Goal: Check status

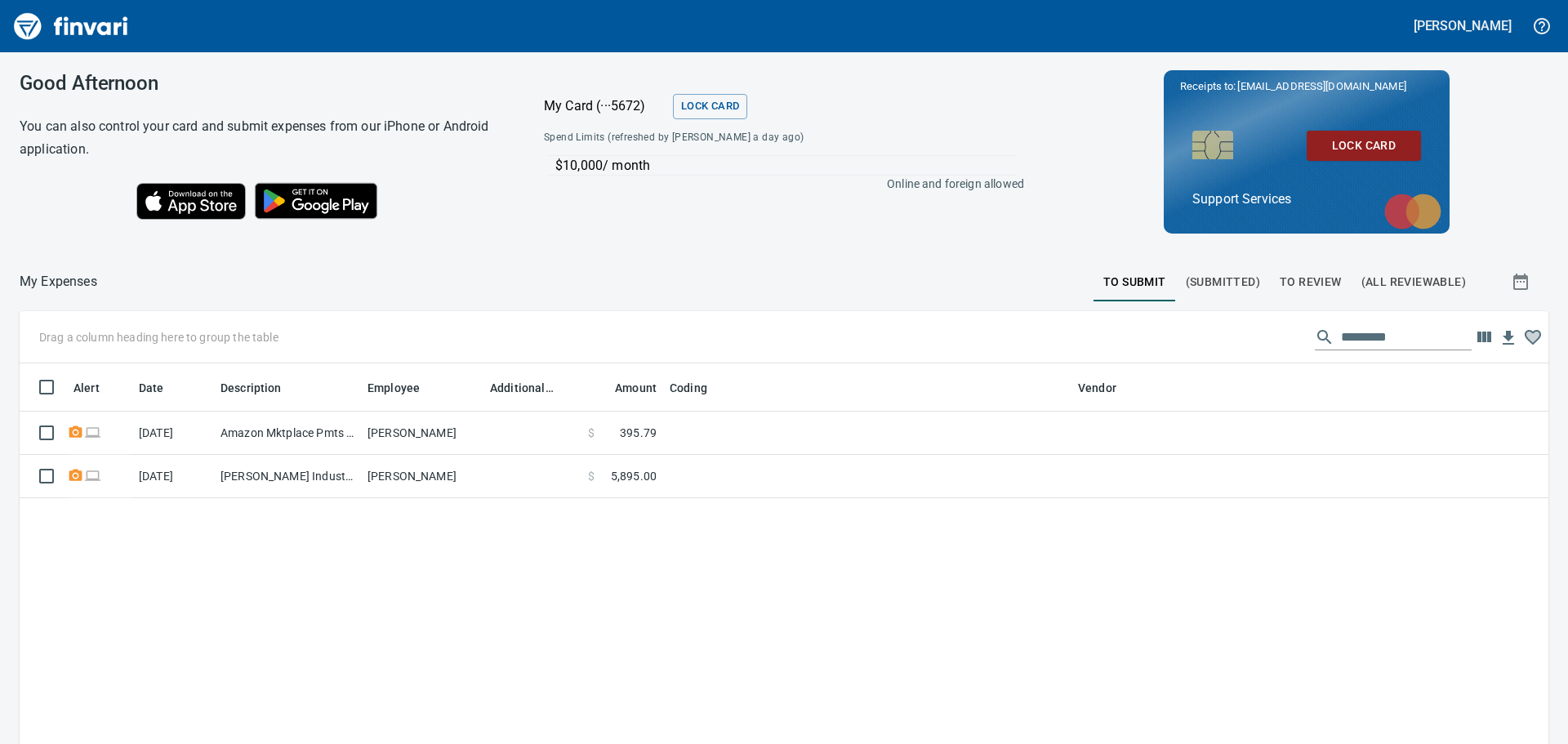
scroll to position [551, 1505]
click at [1203, 291] on span "(Submitted)" at bounding box center [1223, 282] width 74 height 20
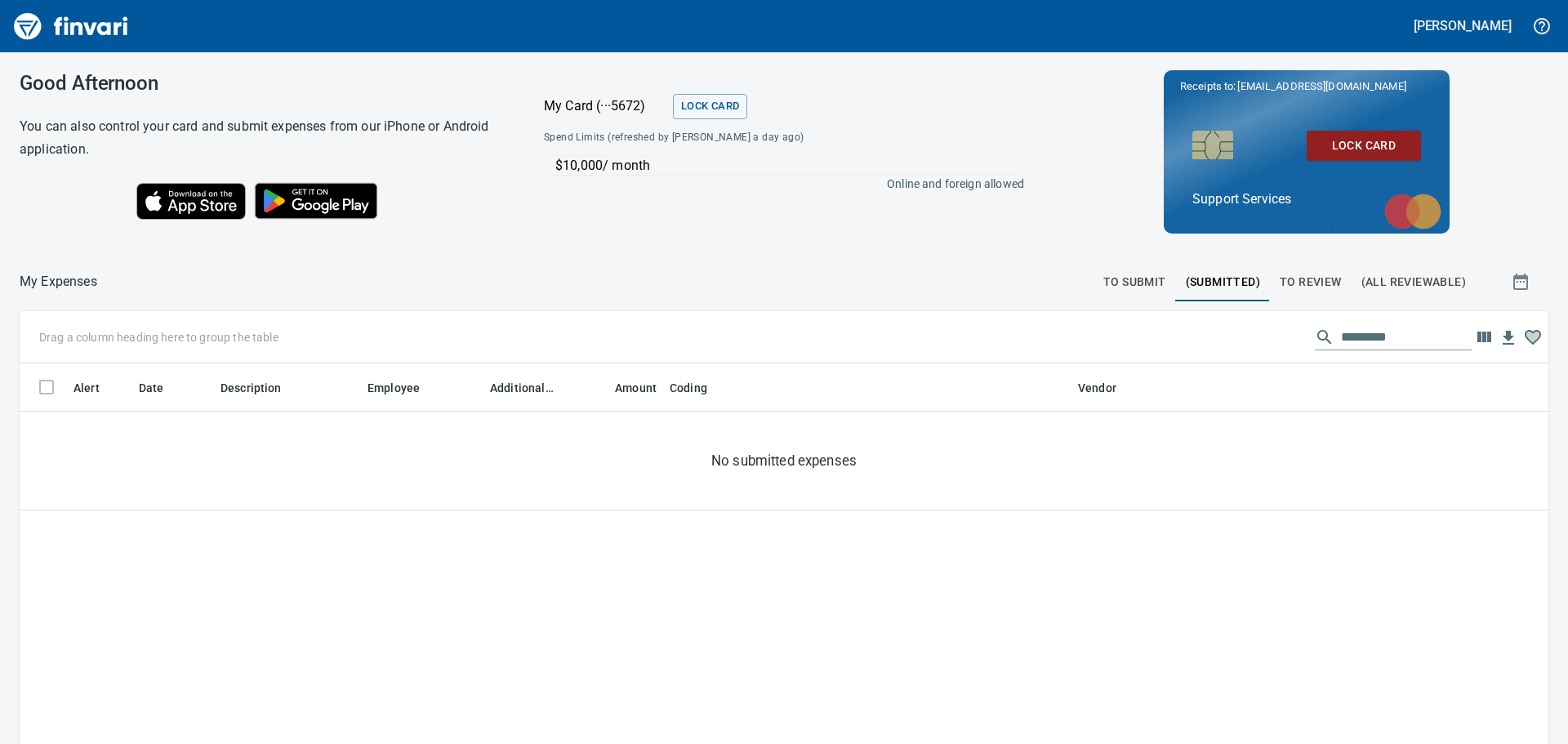
scroll to position [551, 1505]
click at [1285, 277] on span "To Review" at bounding box center [1311, 282] width 62 height 20
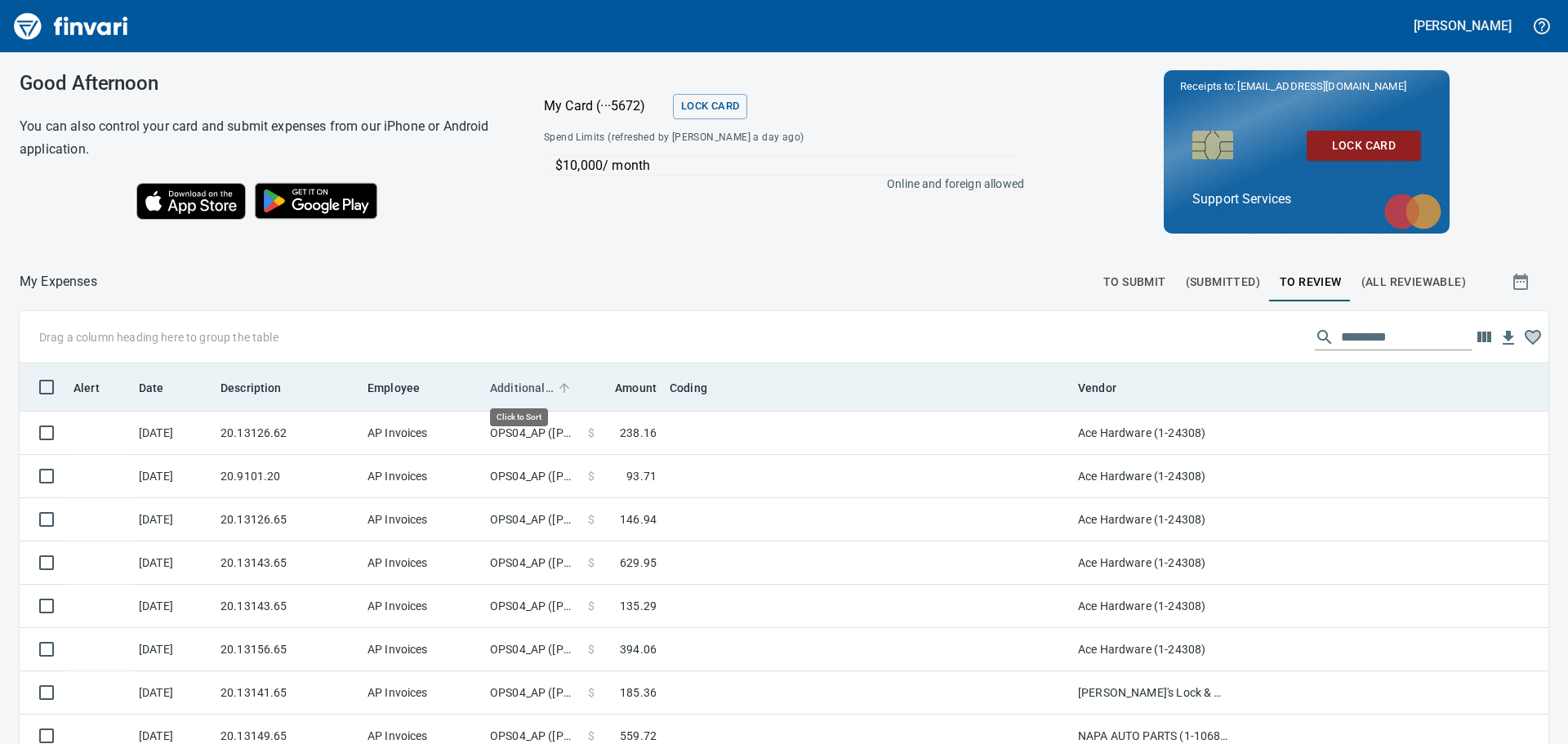
click at [511, 380] on span "Additional Reviewer" at bounding box center [522, 388] width 64 height 19
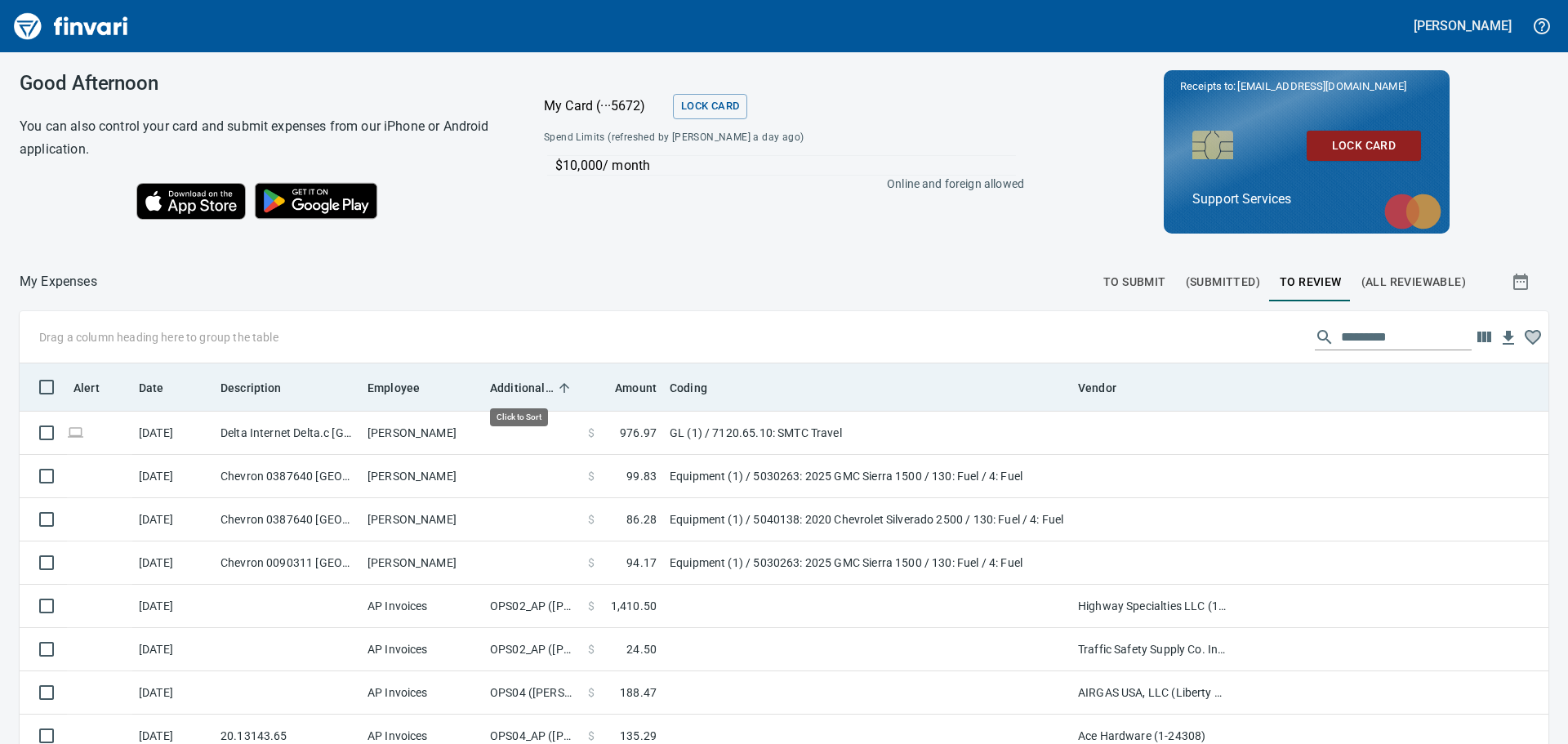
click at [511, 380] on span "Additional Reviewer" at bounding box center [522, 388] width 64 height 19
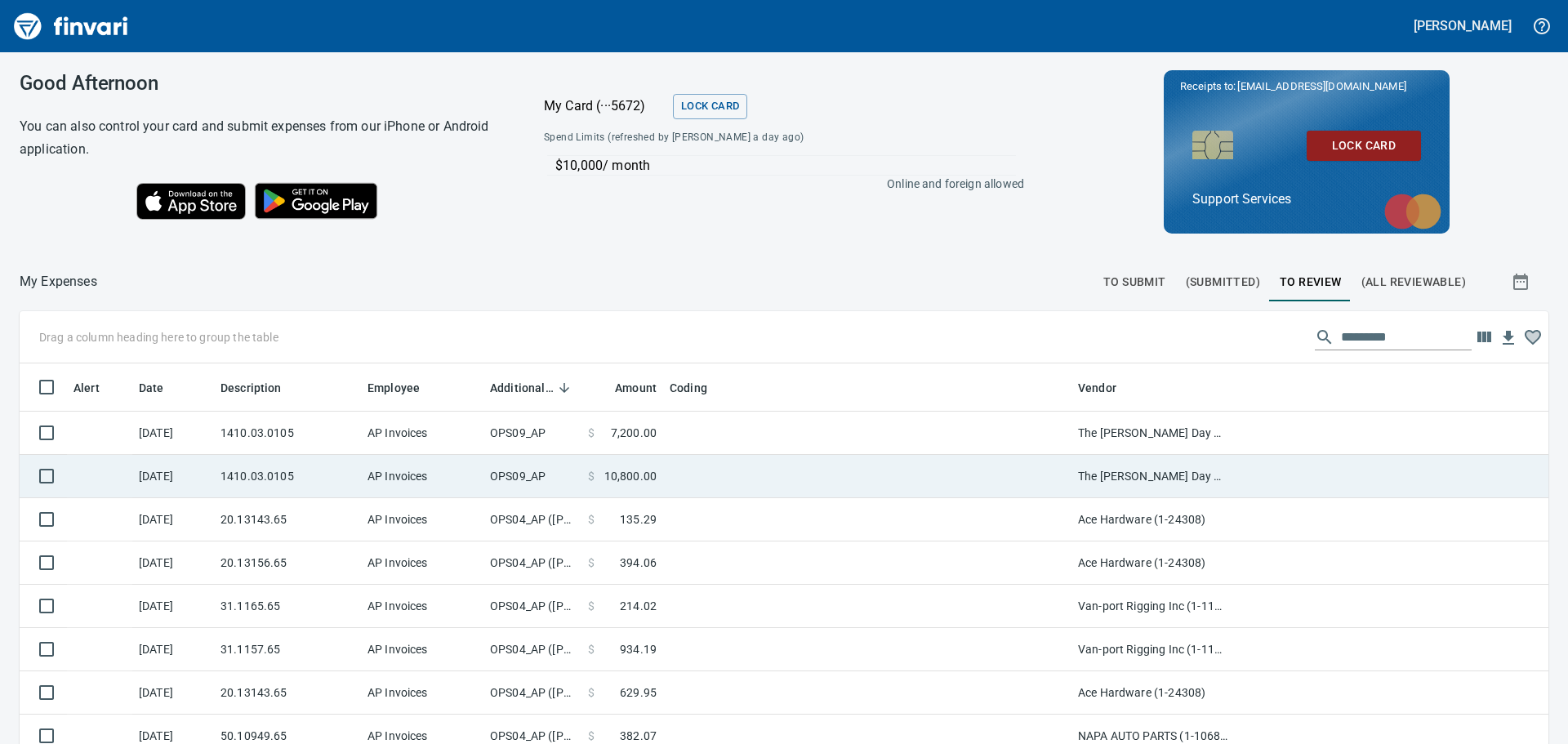
click at [1142, 493] on td "The [PERSON_NAME] Day Co. (1-39396)" at bounding box center [1153, 476] width 163 height 43
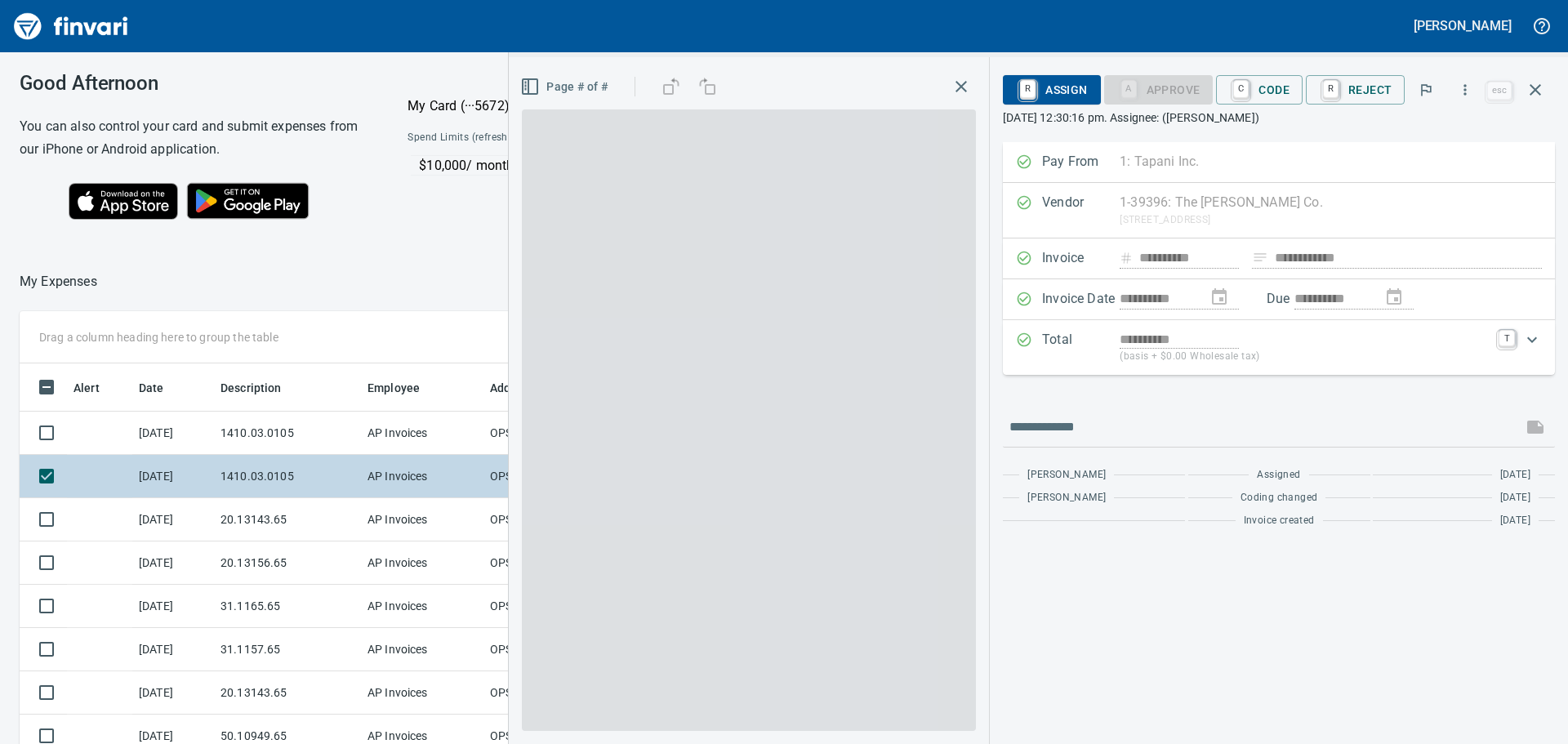
scroll to position [540, 1083]
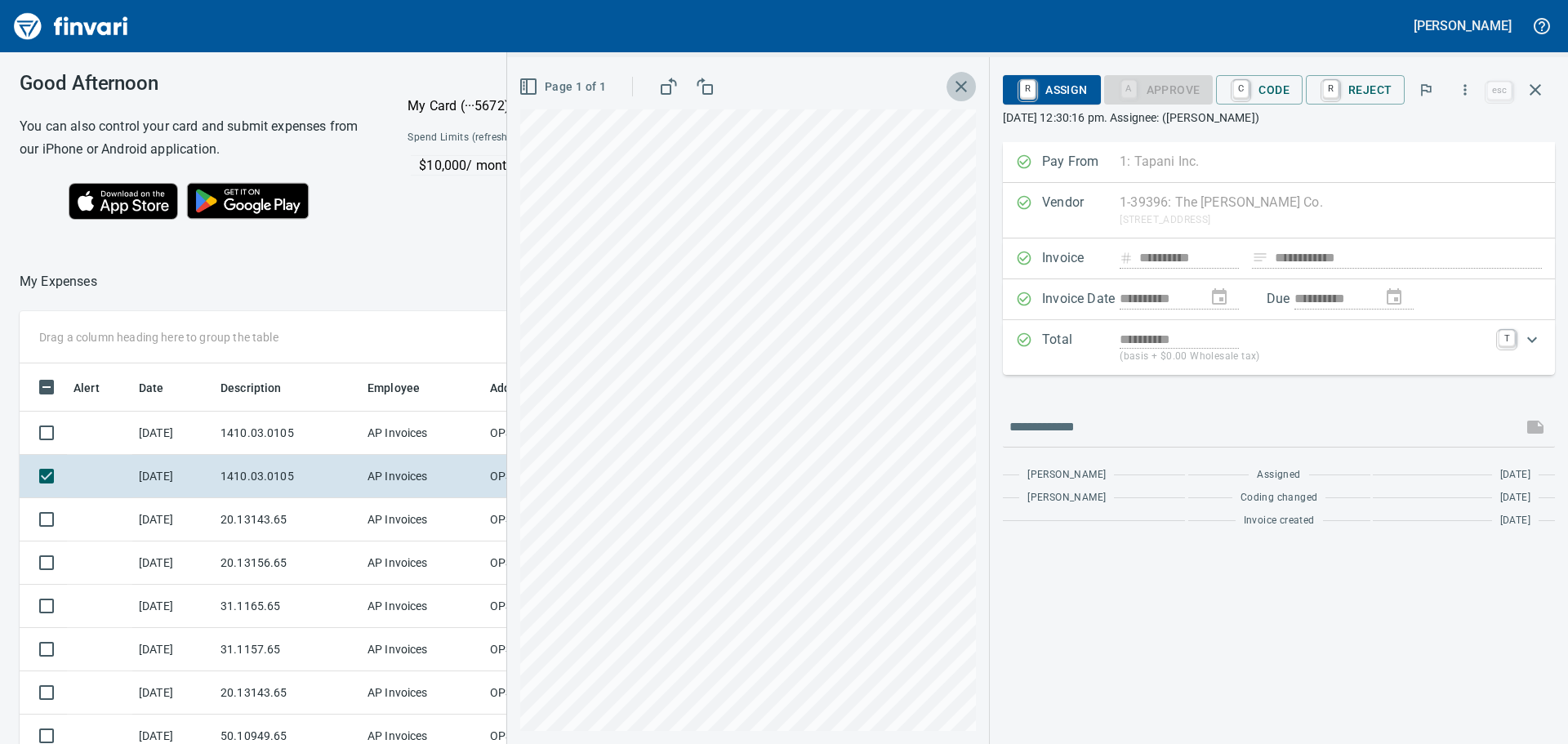
click at [950, 90] on button "button" at bounding box center [961, 86] width 29 height 29
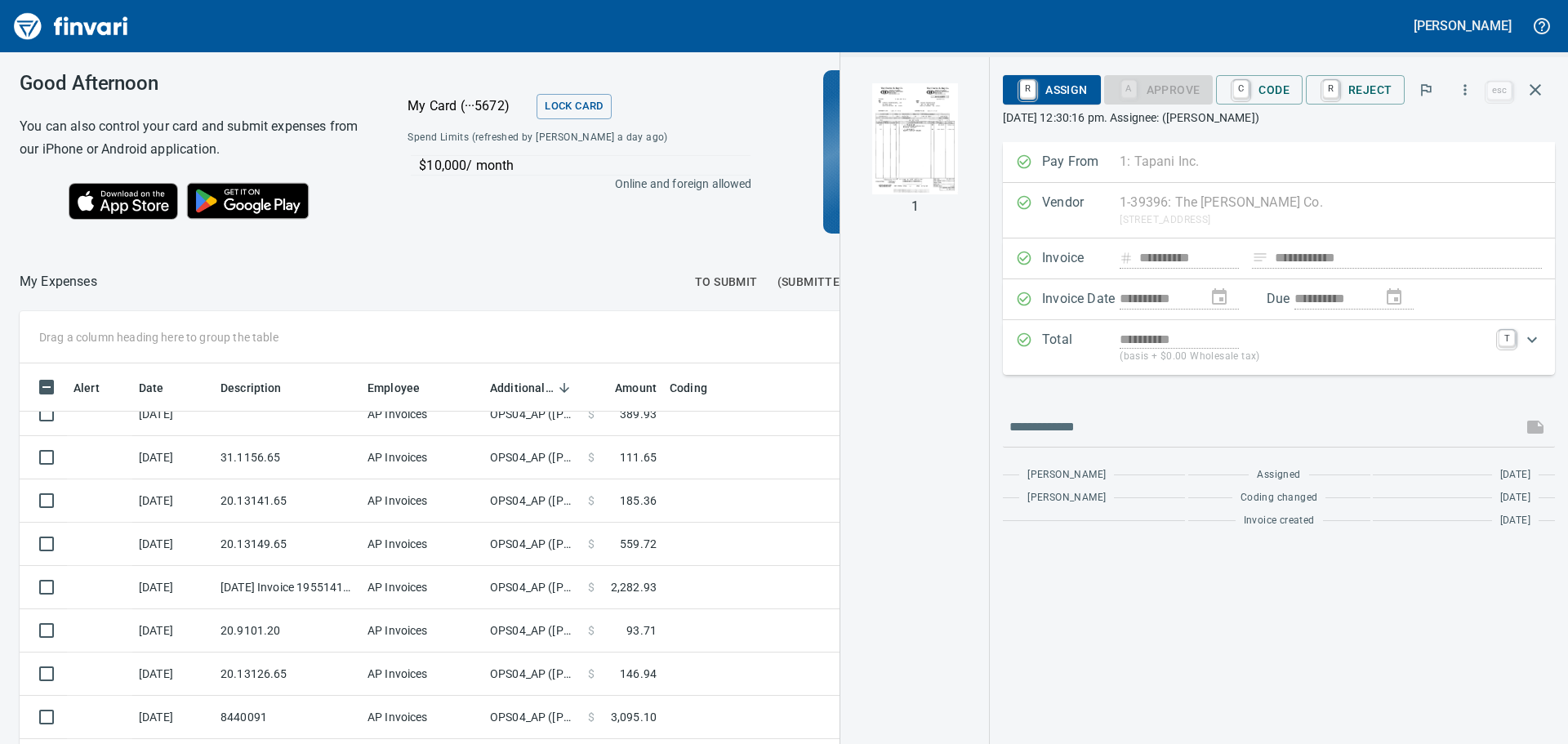
scroll to position [0, 0]
